Goal: Transaction & Acquisition: Purchase product/service

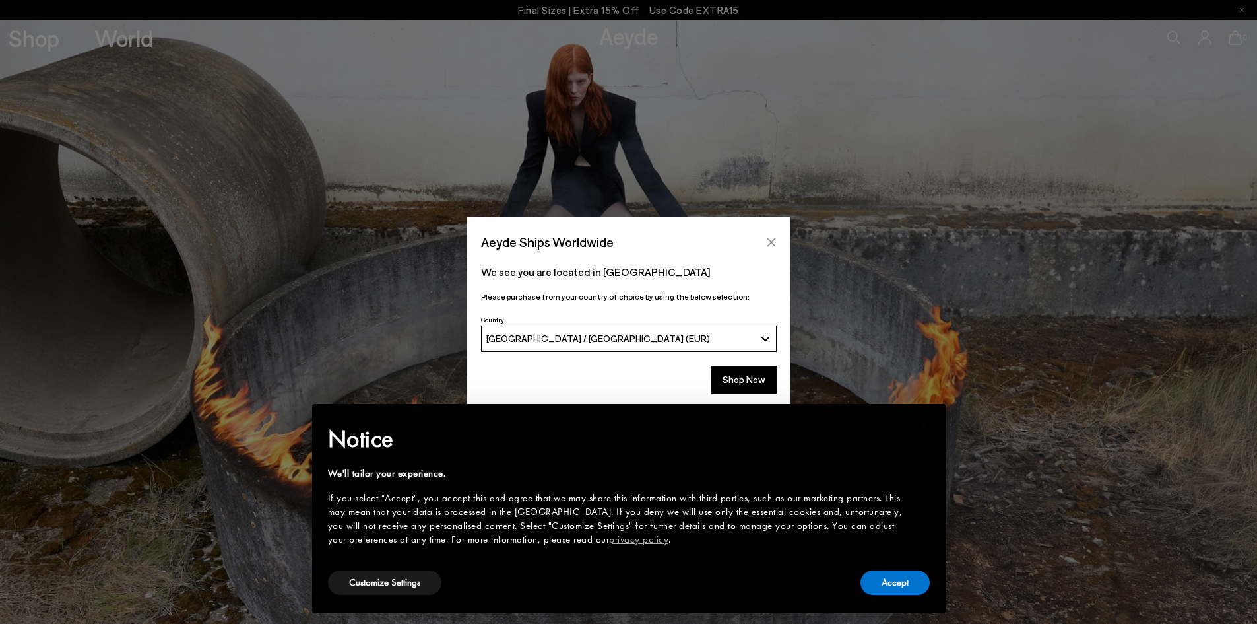
click at [776, 238] on icon "Close" at bounding box center [771, 242] width 11 height 11
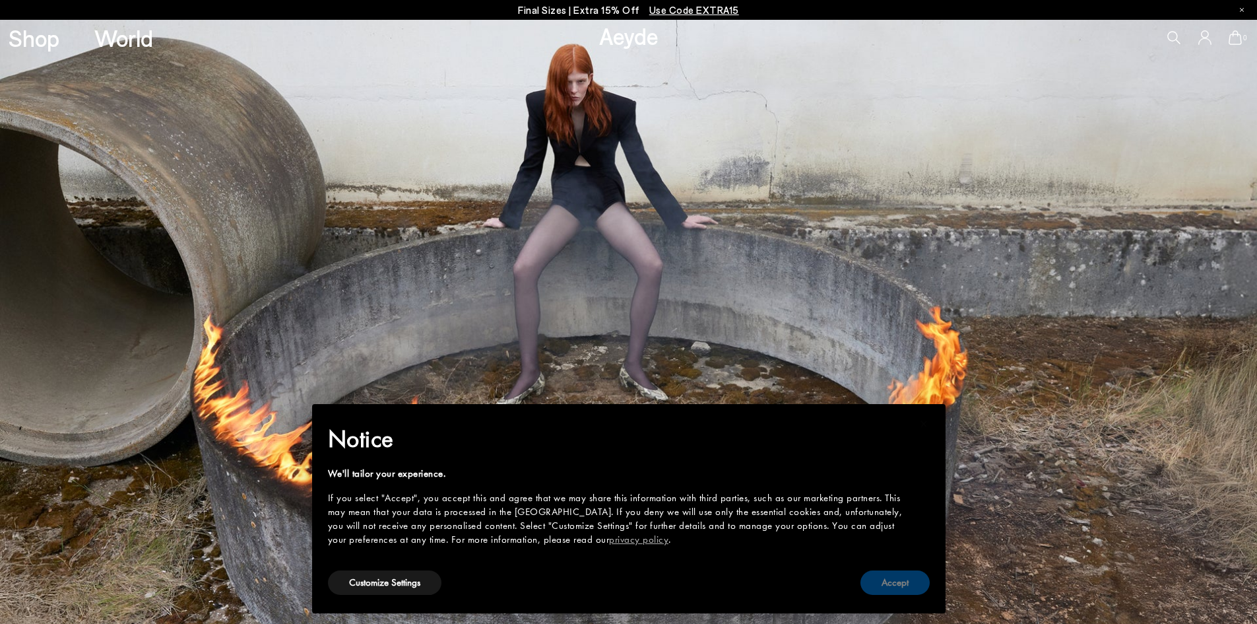
click at [896, 587] on button "Accept" at bounding box center [895, 582] width 69 height 24
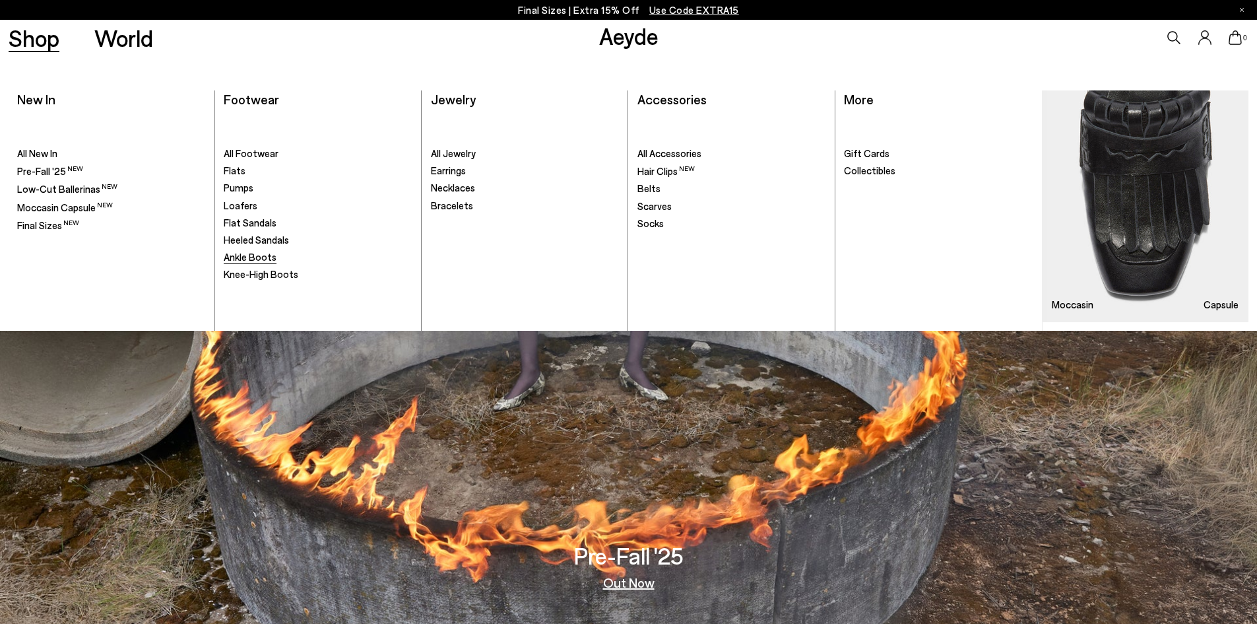
click at [265, 257] on span "Ankle Boots" at bounding box center [250, 257] width 53 height 12
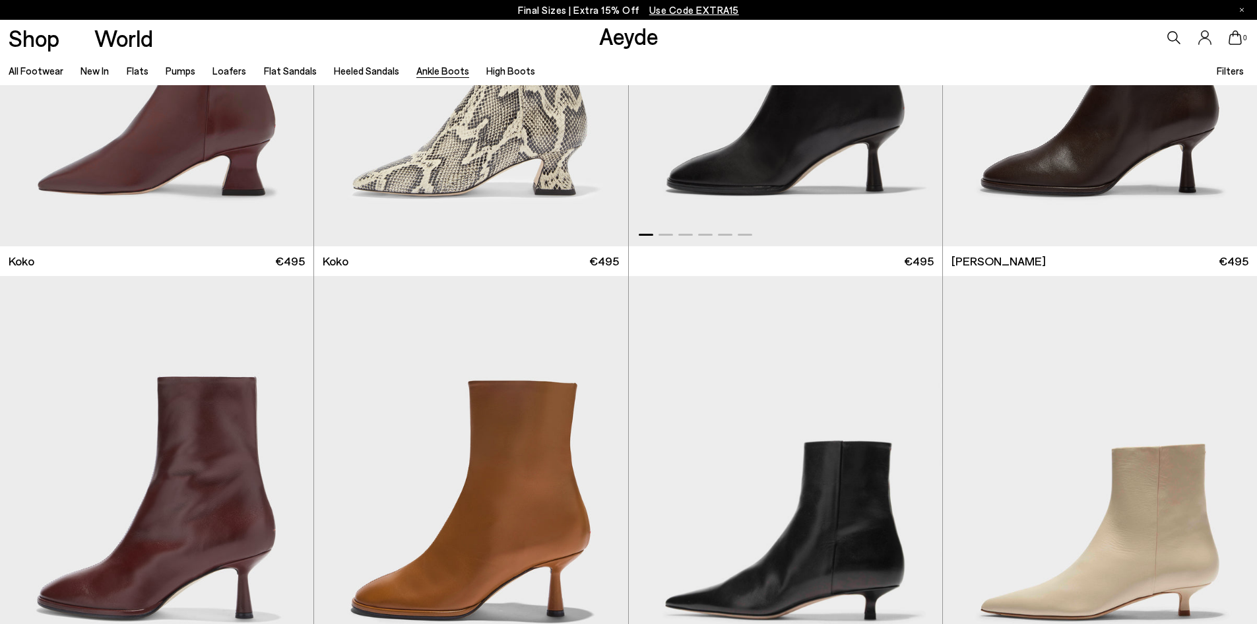
scroll to position [1188, 0]
